Goal: Communication & Community: Participate in discussion

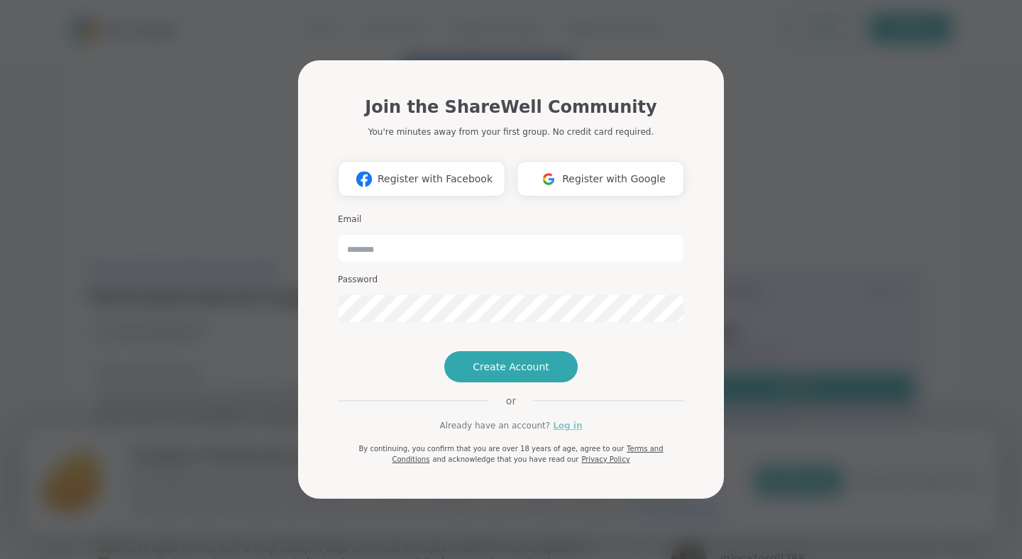
click at [571, 432] on link "Log in" at bounding box center [567, 426] width 29 height 13
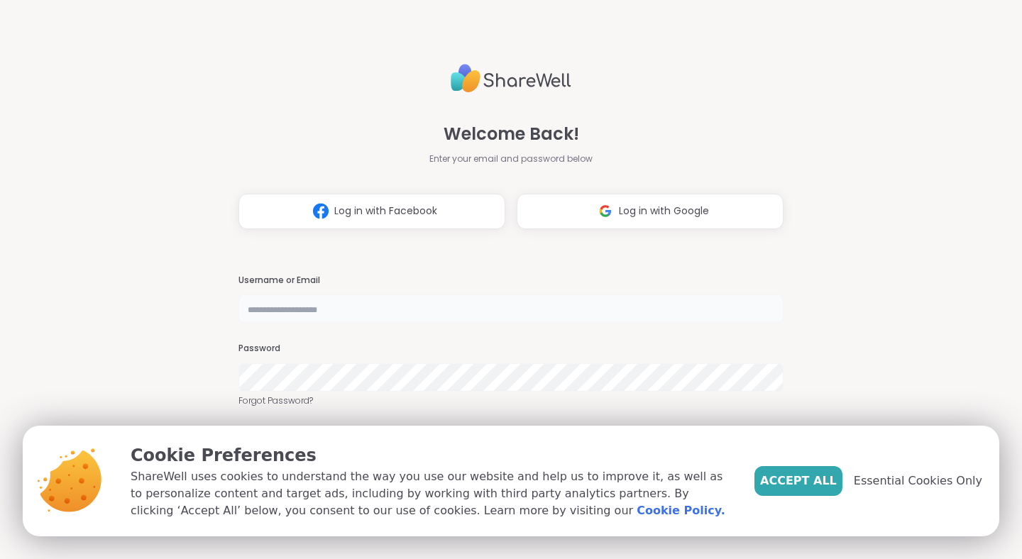
click at [503, 309] on input "text" at bounding box center [511, 309] width 545 height 28
type input "**********"
click at [837, 488] on span "Accept All" at bounding box center [798, 481] width 77 height 17
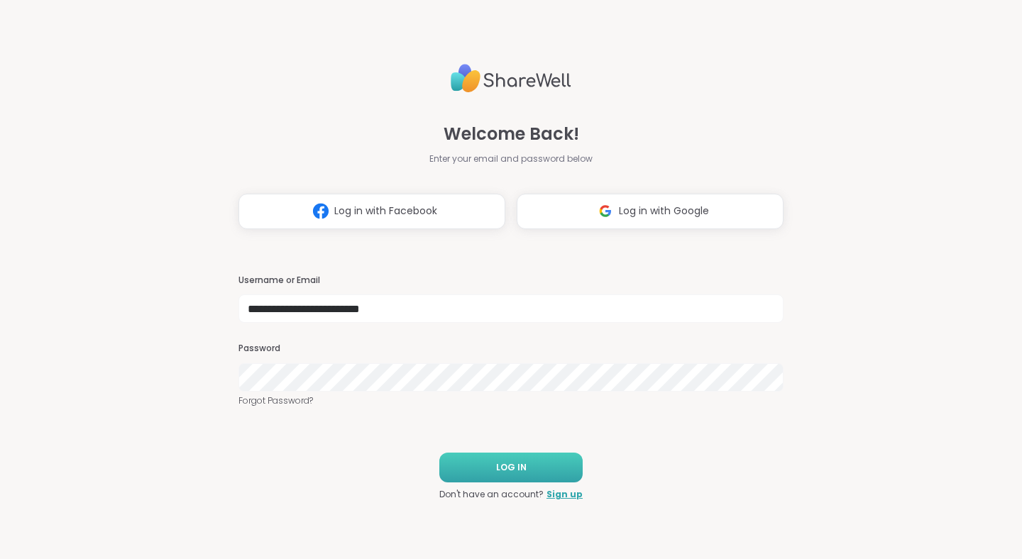
click at [558, 461] on button "LOG IN" at bounding box center [510, 468] width 143 height 30
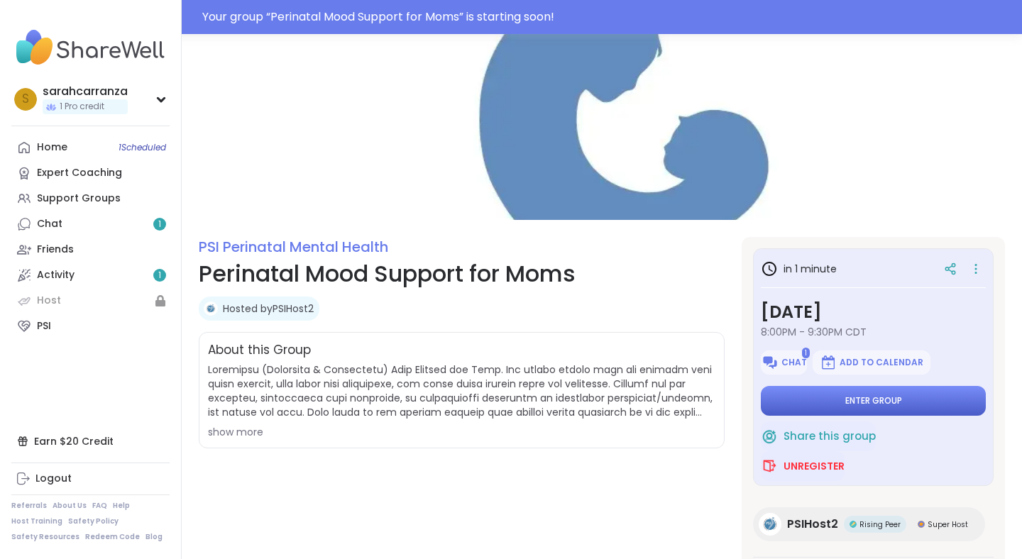
click at [799, 406] on button "Enter group" at bounding box center [873, 401] width 225 height 30
